Goal: Download file/media

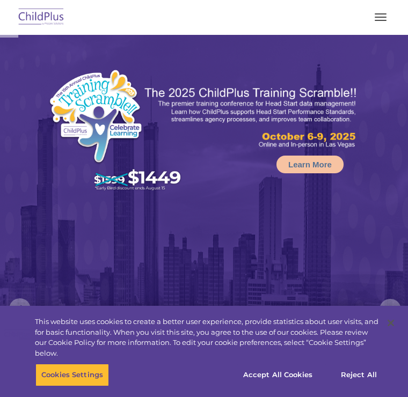
select select "MEDIUM"
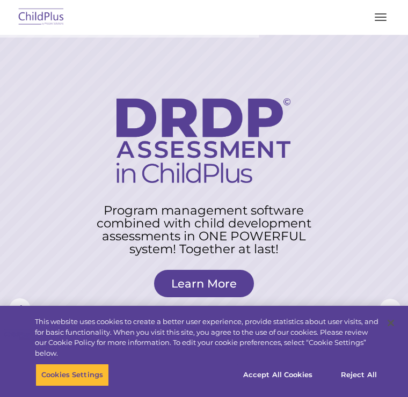
click at [380, 17] on span "button" at bounding box center [380, 17] width 12 height 1
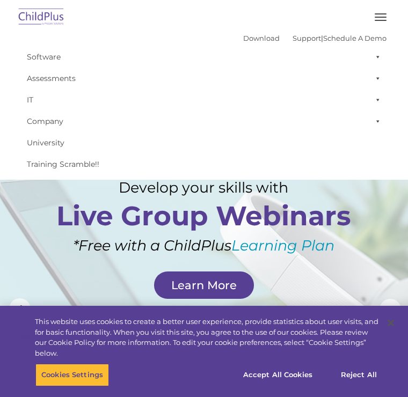
click at [380, 16] on button "button" at bounding box center [380, 17] width 23 height 17
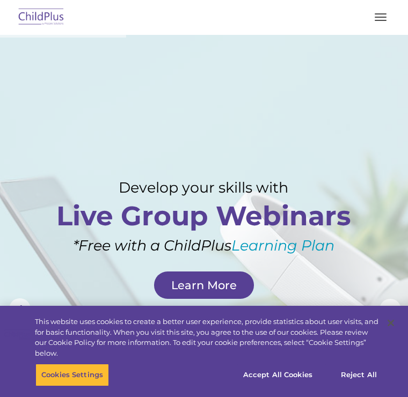
click at [380, 17] on span "button" at bounding box center [380, 17] width 12 height 1
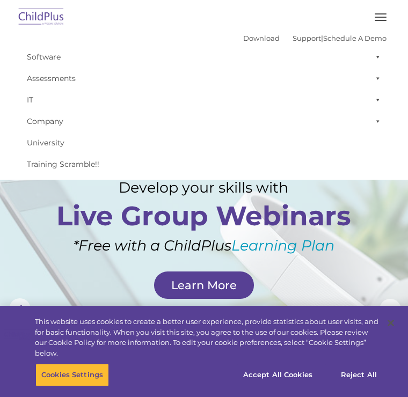
click at [376, 78] on span at bounding box center [375, 78] width 11 height 21
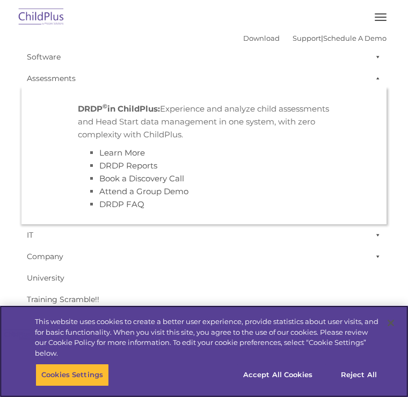
click at [278, 375] on button "Accept All Cookies" at bounding box center [277, 375] width 81 height 23
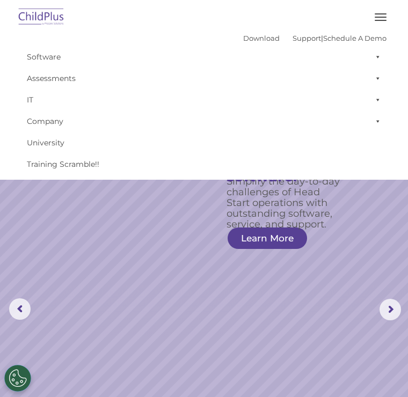
click at [376, 56] on span at bounding box center [375, 56] width 11 height 21
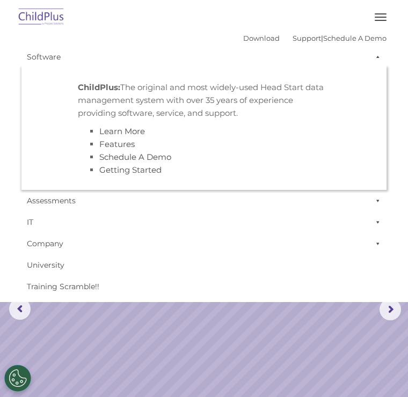
click at [378, 15] on button "button" at bounding box center [380, 17] width 23 height 17
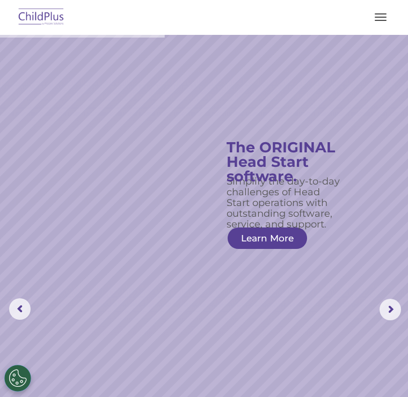
click at [43, 18] on img at bounding box center [41, 17] width 50 height 25
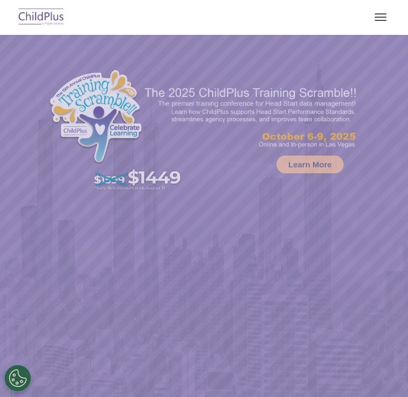
select select "MEDIUM"
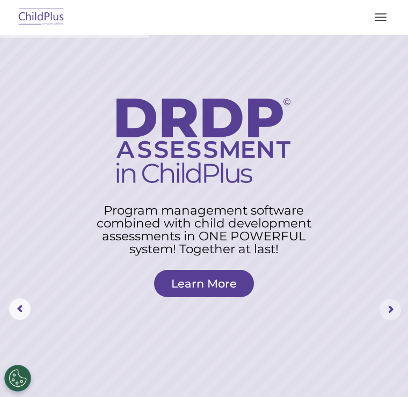
click at [388, 308] on rs-arrow at bounding box center [389, 309] width 21 height 21
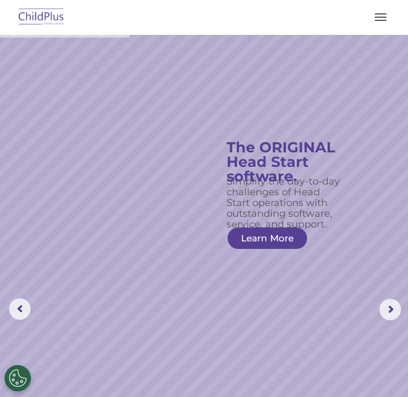
click at [390, 307] on rs-arrow at bounding box center [389, 309] width 21 height 21
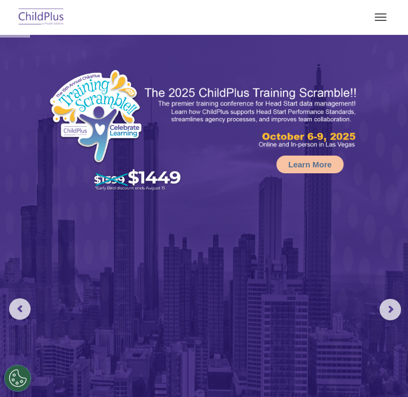
click at [388, 308] on rs-arrow at bounding box center [389, 309] width 21 height 21
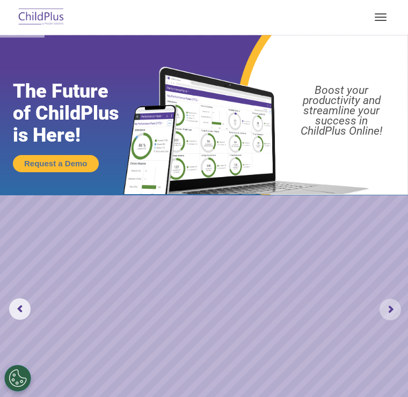
click at [392, 306] on rs-arrow at bounding box center [389, 309] width 21 height 21
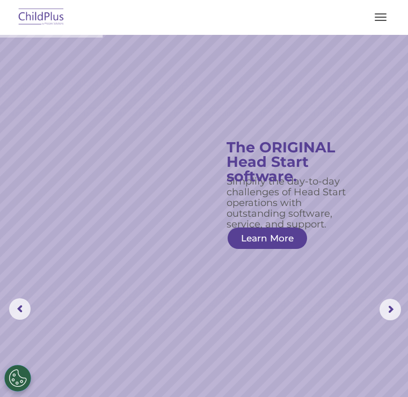
click at [390, 315] on rs-arrow at bounding box center [389, 309] width 21 height 21
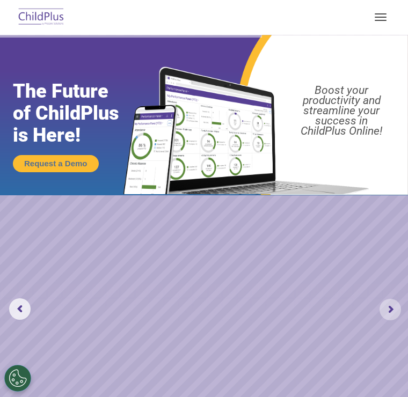
click at [387, 306] on rs-arrow at bounding box center [389, 309] width 21 height 21
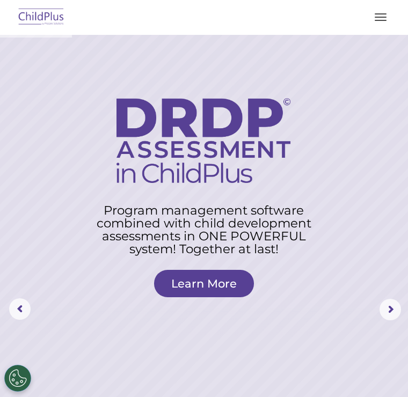
click at [391, 299] on rs-arrow at bounding box center [389, 309] width 21 height 21
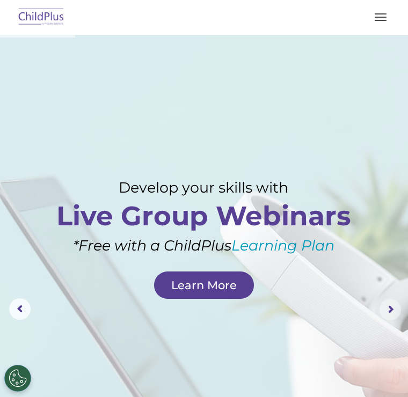
click at [390, 309] on rs-arrow at bounding box center [389, 309] width 21 height 21
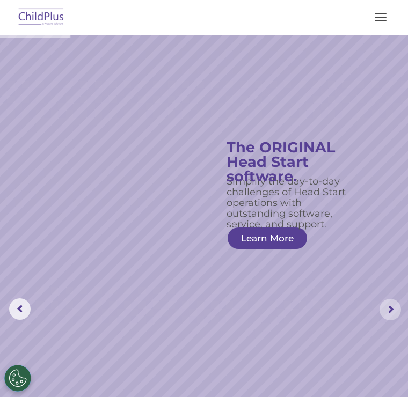
click at [389, 302] on rs-arrow at bounding box center [389, 309] width 21 height 21
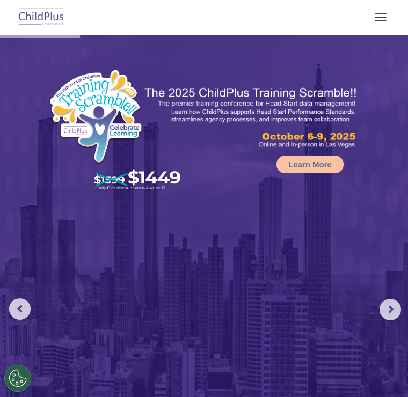
click at [386, 17] on button "button" at bounding box center [380, 17] width 23 height 17
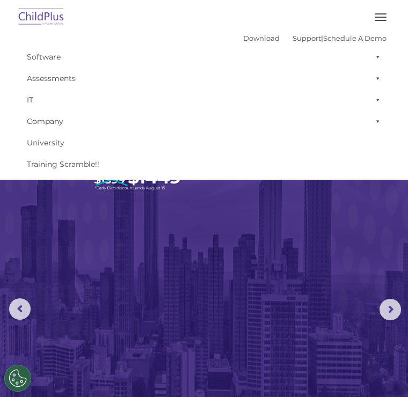
click at [250, 38] on link "Download" at bounding box center [261, 38] width 36 height 9
